Goal: Information Seeking & Learning: Learn about a topic

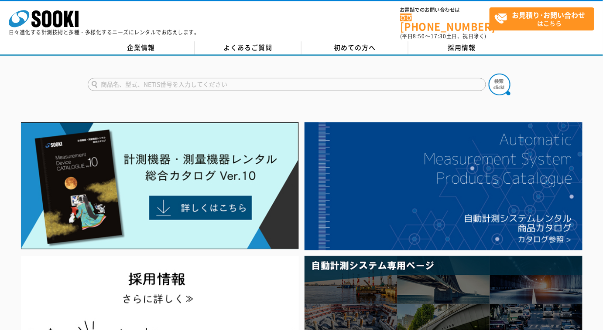
click at [184, 82] on input "text" at bounding box center [287, 84] width 398 height 13
type input "WBGT"
click at [488, 74] on button at bounding box center [499, 85] width 22 height 22
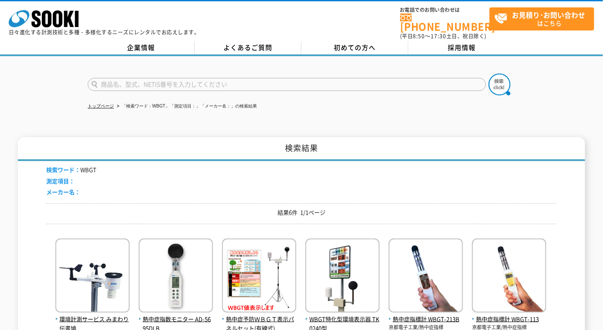
scroll to position [119, 0]
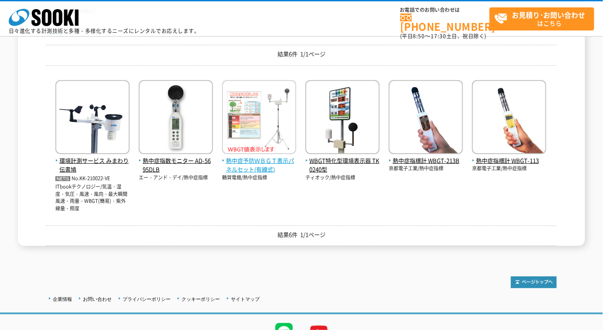
click at [269, 170] on span "熱中症予防ＷＢＧＴ表示パネルセット(有線式)" at bounding box center [259, 166] width 74 height 18
click at [282, 160] on span "熱中症予防ＷＢＧＴ表示パネルセット(有線式)" at bounding box center [259, 166] width 74 height 18
click at [252, 167] on span "熱中症予防ＷＢＧＴ表示パネルセット(有線式)" at bounding box center [259, 166] width 74 height 18
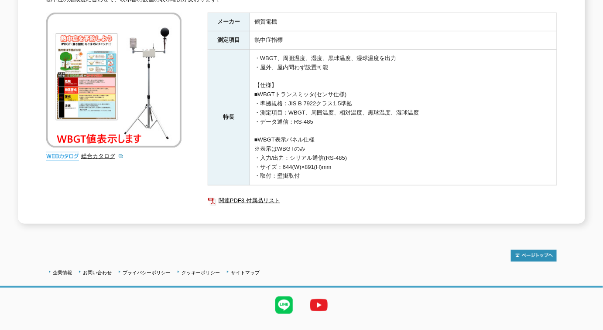
scroll to position [79, 0]
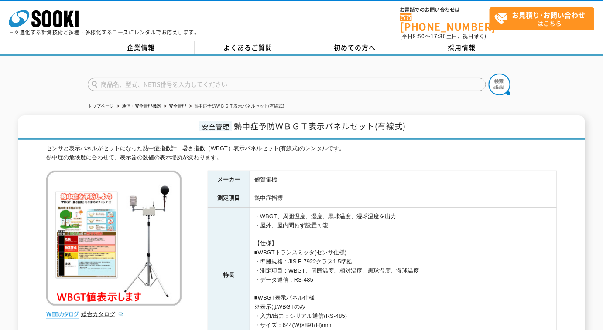
scroll to position [79, 0]
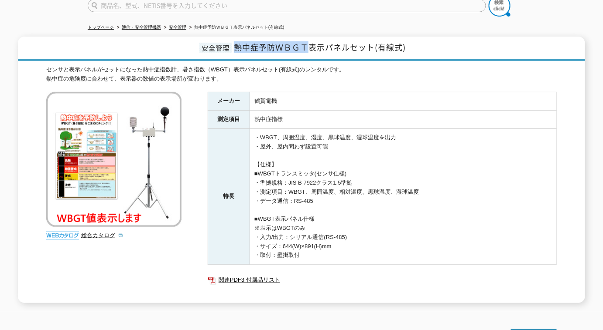
drag, startPoint x: 234, startPoint y: 39, endPoint x: 304, endPoint y: 43, distance: 70.7
click at [304, 43] on span "熱中症予防ＷＢＧＴ表示パネルセット(有線式)" at bounding box center [320, 47] width 172 height 12
click at [291, 46] on span "熱中症予防ＷＢＧＴ表示パネルセット(有線式)" at bounding box center [320, 47] width 172 height 12
drag, startPoint x: 234, startPoint y: 41, endPoint x: 371, endPoint y: 33, distance: 137.6
click at [371, 37] on h1 "安全管理 熱中症予防ＷＢＧＴ表示パネルセット(有線式)" at bounding box center [301, 49] width 567 height 24
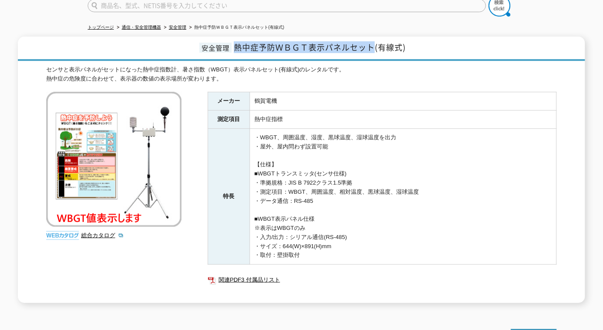
copy span "熱中症予防ＷＢＧＴ表示パネルセット"
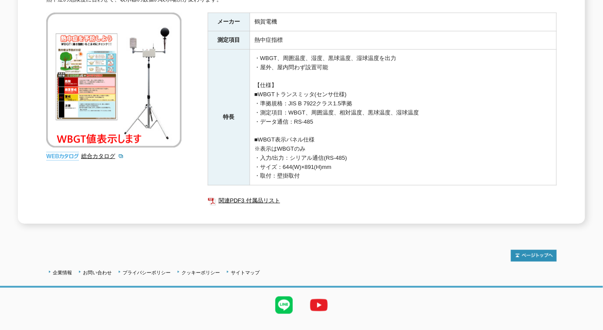
scroll to position [170, 0]
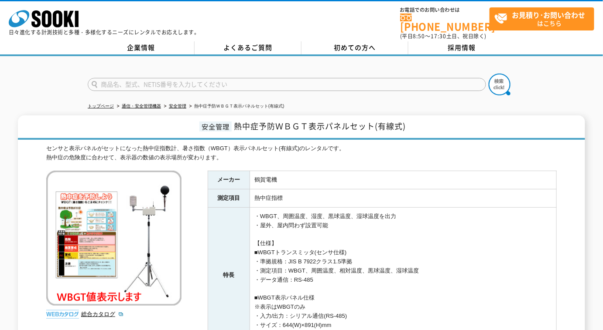
click at [164, 80] on input "text" at bounding box center [287, 84] width 398 height 13
click at [229, 81] on input "とらんすみ" at bounding box center [287, 84] width 398 height 13
type input "と"
type input "トランスミッタ"
click at [488, 74] on button at bounding box center [499, 85] width 22 height 22
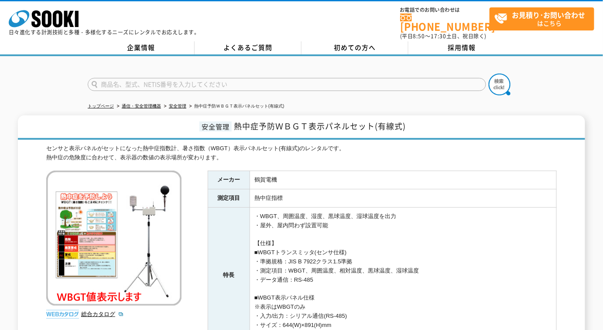
click at [225, 82] on input "text" at bounding box center [287, 84] width 398 height 13
type input "鶴賀"
click at [488, 74] on button at bounding box center [499, 85] width 22 height 22
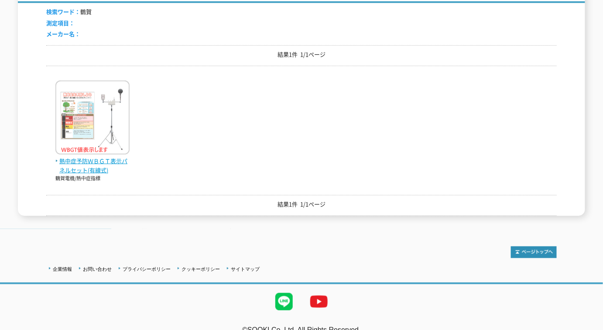
click at [82, 162] on span "熱中症予防ＷＢＧＴ表示パネルセット(有線式)" at bounding box center [92, 166] width 74 height 18
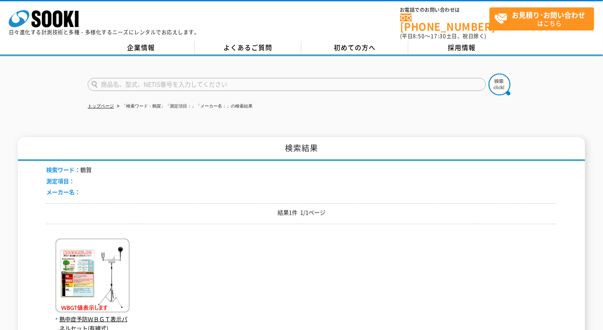
click at [199, 83] on input "text" at bounding box center [287, 84] width 398 height 13
type input "4010"
click at [488, 74] on button at bounding box center [499, 85] width 22 height 22
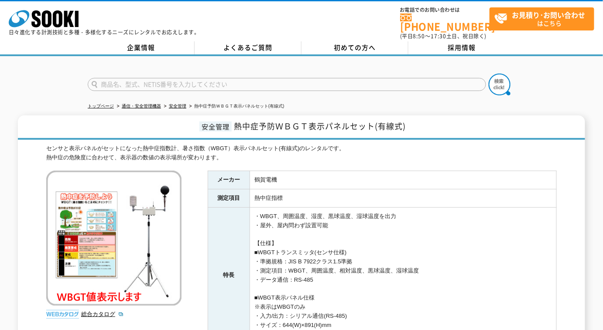
scroll to position [158, 0]
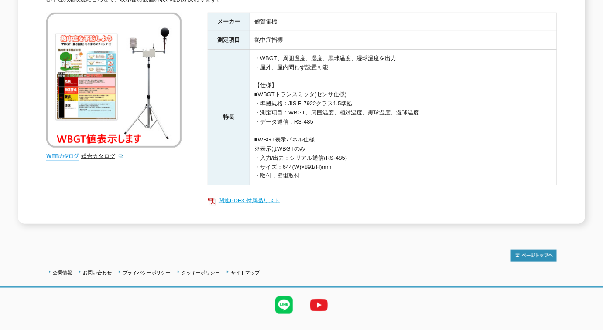
click at [249, 195] on link "関連PDF3 付属品リスト" at bounding box center [382, 200] width 349 height 11
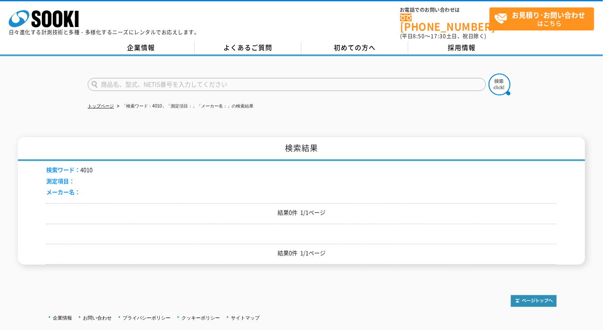
click at [154, 79] on input "text" at bounding box center [287, 84] width 398 height 13
type input "J"
type input "ﾄﾗﾝｽ"
click at [488, 74] on button at bounding box center [499, 85] width 22 height 22
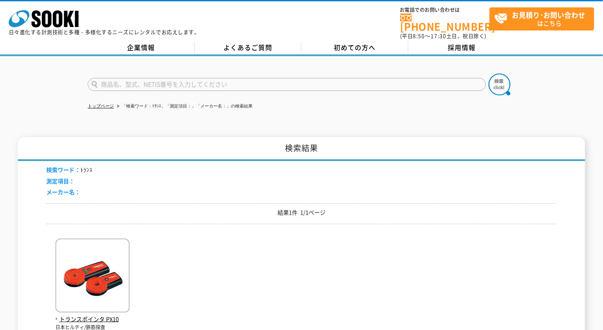
click at [154, 79] on input "text" at bounding box center [287, 84] width 398 height 13
type input "トランス"
click at [488, 74] on button at bounding box center [499, 85] width 22 height 22
click at [248, 82] on input "text" at bounding box center [287, 84] width 398 height 13
type input "MODEL"
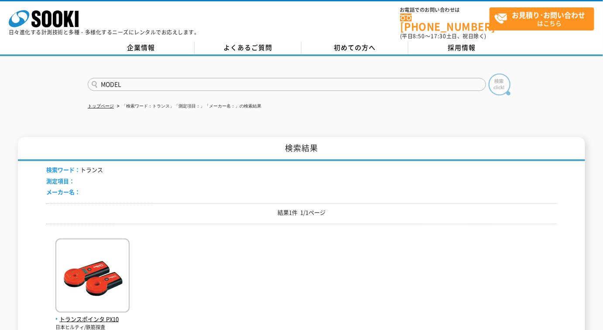
click at [503, 79] on img at bounding box center [499, 85] width 22 height 22
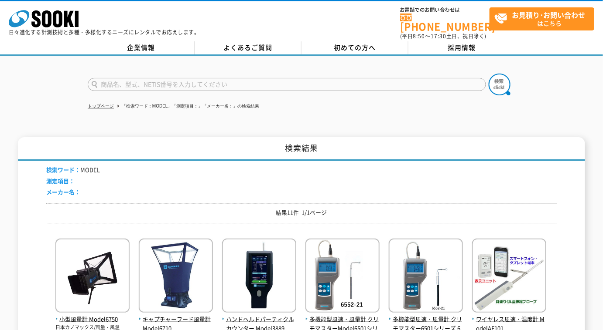
click at [51, 34] on p "日々進化する計測技術と多種・多様化するニーズにレンタルでお応えします。" at bounding box center [104, 32] width 191 height 5
click at [52, 27] on icon "株式会社 ソーキ" at bounding box center [44, 18] width 70 height 17
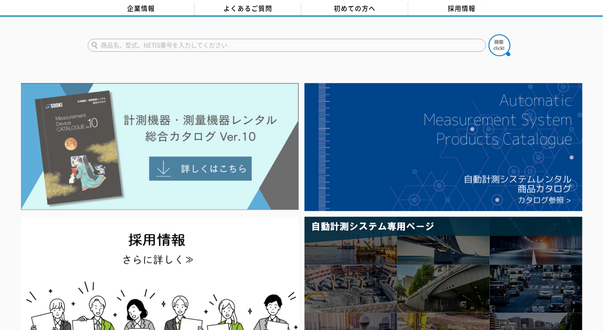
click at [176, 144] on img at bounding box center [160, 146] width 278 height 127
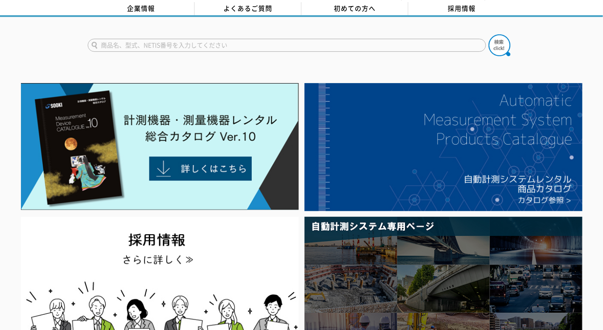
click at [241, 39] on input "text" at bounding box center [287, 45] width 398 height 13
type input "WBGT"
click at [488, 34] on button at bounding box center [499, 45] width 22 height 22
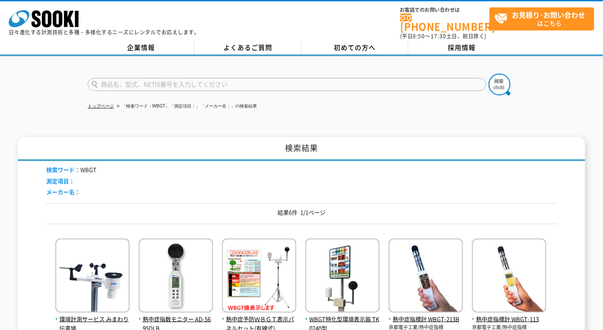
scroll to position [79, 0]
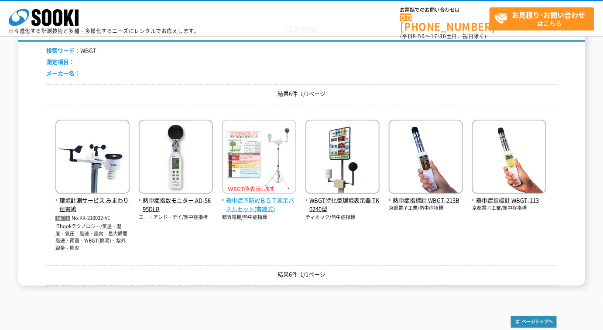
click at [234, 202] on span "熱中症予防ＷＢＧＴ表示パネルセット(有線式)" at bounding box center [259, 205] width 74 height 18
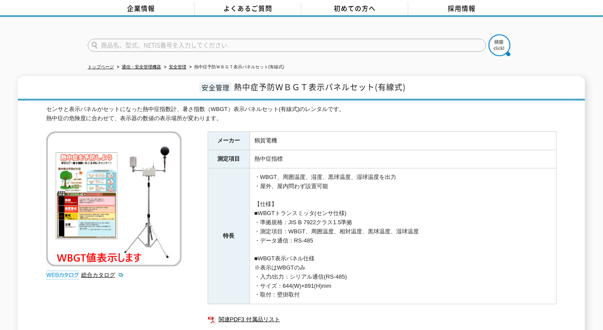
scroll to position [79, 0]
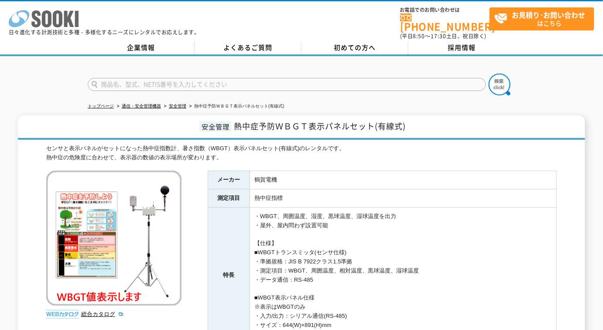
click at [63, 19] on icon "株式会社 ソーキ" at bounding box center [44, 18] width 70 height 17
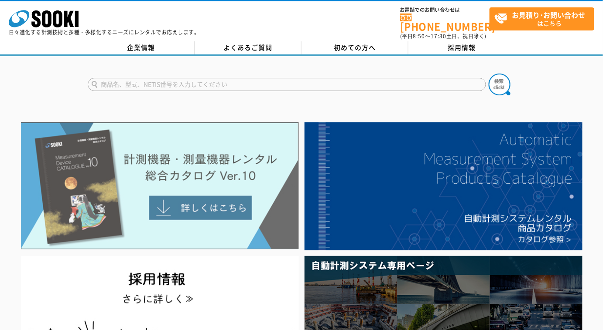
click at [125, 183] on img at bounding box center [160, 186] width 278 height 127
